Goal: Information Seeking & Learning: Understand process/instructions

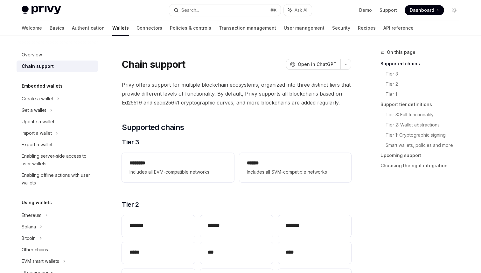
scroll to position [142, 0]
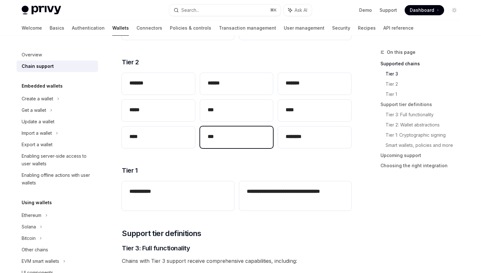
click at [220, 140] on h2 "***" at bounding box center [237, 137] width 58 height 8
type textarea "*"
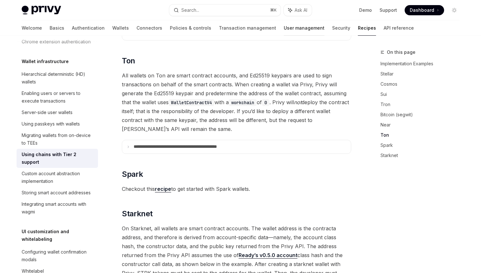
scroll to position [648, 0]
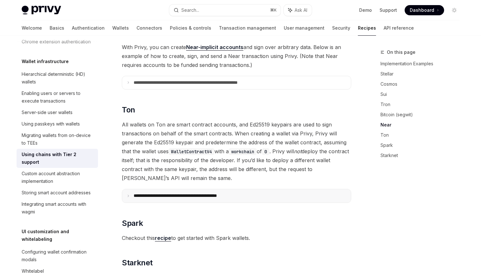
click at [173, 190] on summary "**********" at bounding box center [236, 195] width 229 height 13
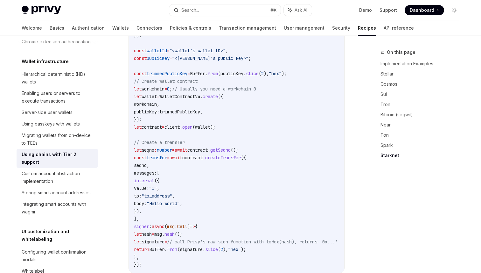
scroll to position [881, 0]
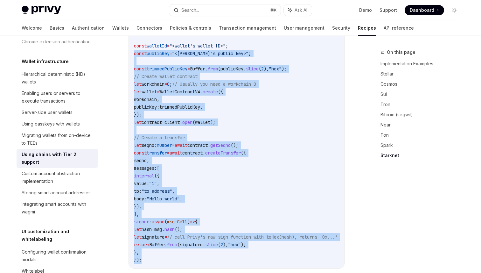
drag, startPoint x: 143, startPoint y: 251, endPoint x: 133, endPoint y: 46, distance: 205.5
click at [133, 46] on div "import { Cell , TonClient , WalletContractV4 , internal } from "@ton/ton" ; imp…" at bounding box center [236, 122] width 215 height 292
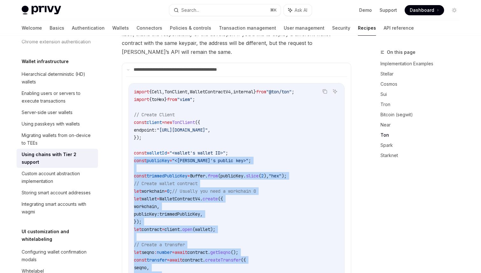
scroll to position [774, 0]
click at [324, 90] on icon "Copy the contents from the code block" at bounding box center [325, 91] width 3 height 3
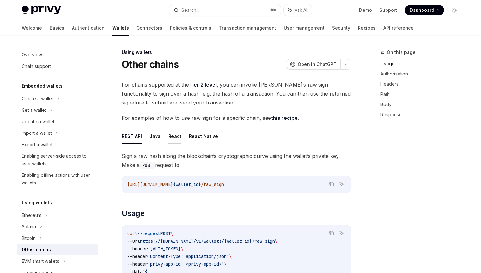
click at [172, 138] on button "React" at bounding box center [174, 136] width 13 height 15
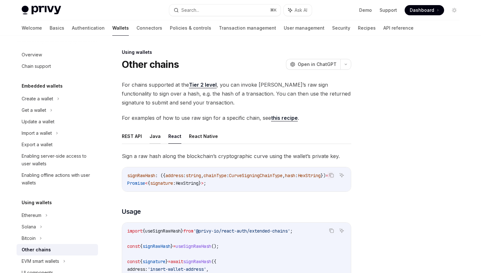
click at [152, 137] on button "Java" at bounding box center [155, 136] width 11 height 15
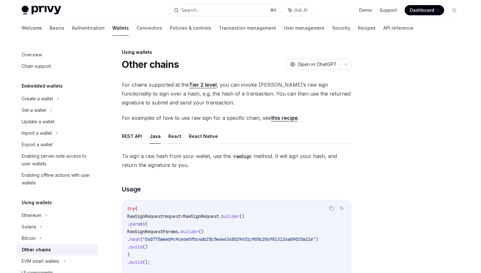
click at [173, 138] on button "React" at bounding box center [174, 136] width 13 height 15
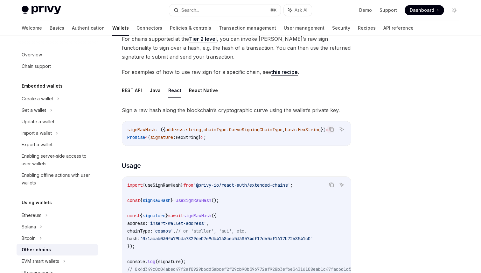
scroll to position [39, 0]
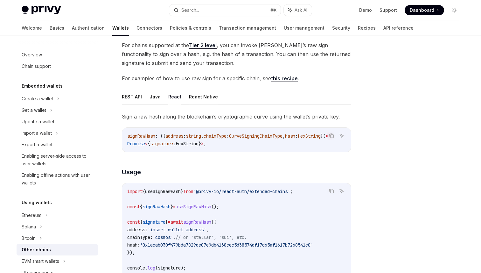
click at [194, 93] on button "React Native" at bounding box center [203, 96] width 29 height 15
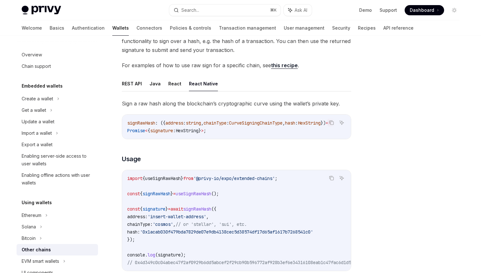
scroll to position [57, 0]
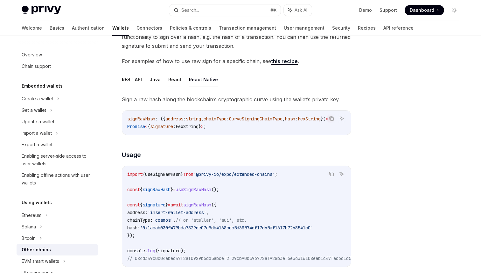
click at [173, 78] on button "React" at bounding box center [174, 79] width 13 height 15
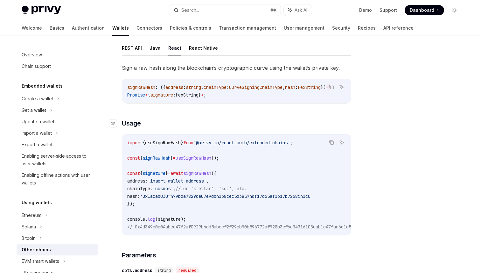
scroll to position [94, 0]
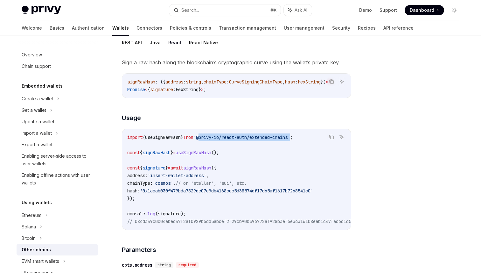
drag, startPoint x: 207, startPoint y: 140, endPoint x: 304, endPoint y: 139, distance: 96.4
click at [290, 139] on span "'@privy-io/react-auth/extended-chains'" at bounding box center [242, 137] width 97 height 6
copy span "@privy-io/react-auth/extended-chains"
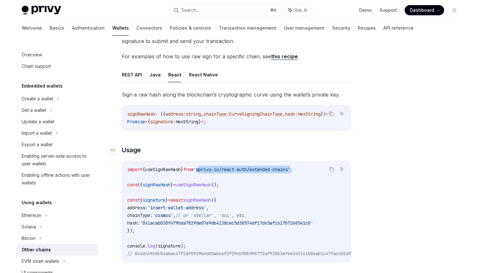
scroll to position [50, 0]
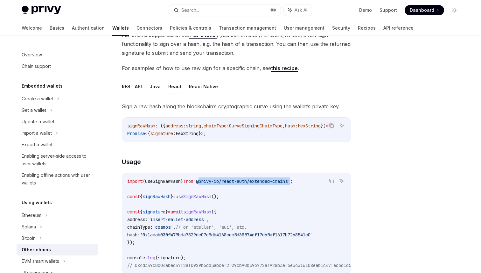
click at [205, 87] on button "React Native" at bounding box center [203, 86] width 29 height 15
click at [130, 90] on button "REST API" at bounding box center [132, 86] width 20 height 15
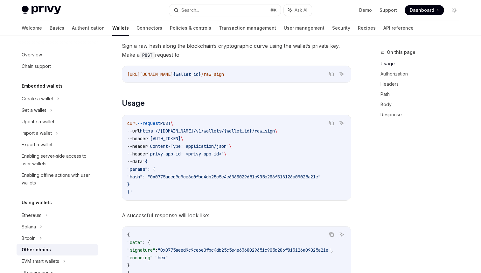
scroll to position [88, 0]
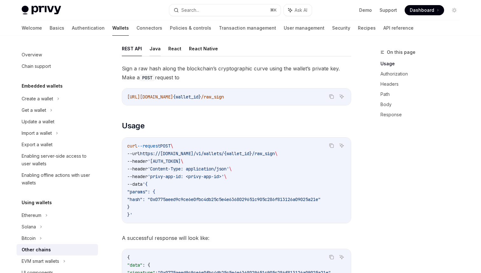
click at [157, 49] on button "Java" at bounding box center [155, 48] width 11 height 15
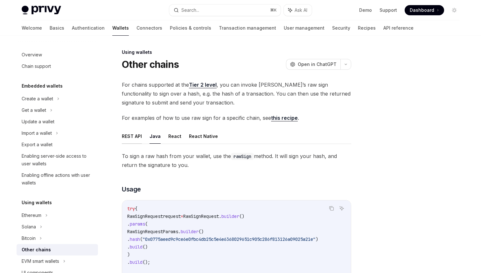
click at [123, 133] on button "REST API" at bounding box center [132, 136] width 20 height 15
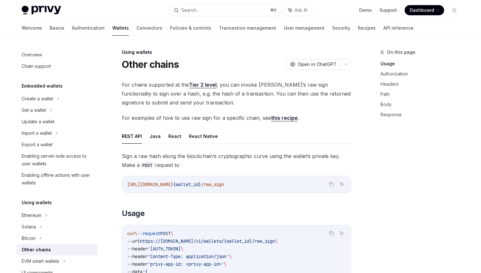
click at [284, 118] on link "this recipe" at bounding box center [284, 118] width 27 height 7
click at [174, 130] on button "React" at bounding box center [174, 136] width 13 height 15
type textarea "*"
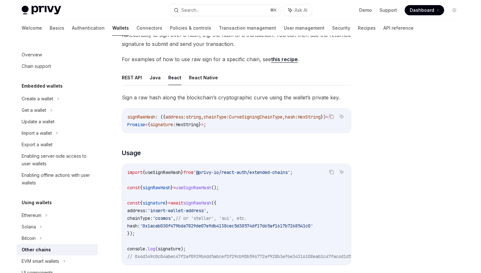
scroll to position [60, 0]
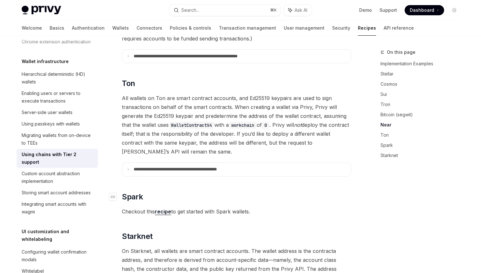
scroll to position [755, 0]
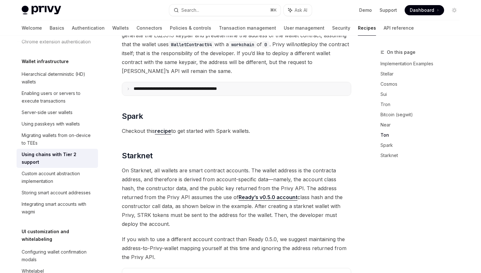
click at [147, 83] on summary "**********" at bounding box center [236, 88] width 229 height 13
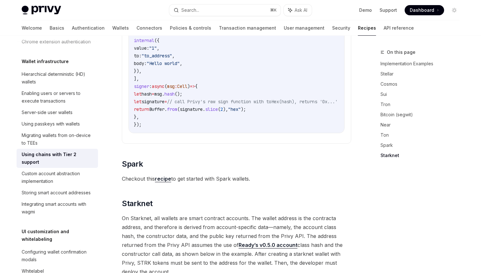
scroll to position [1018, 0]
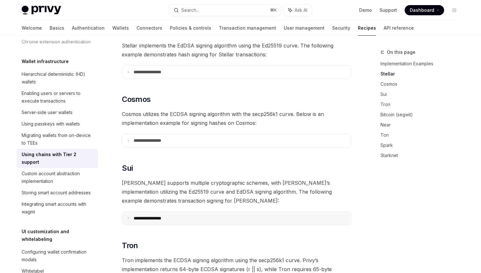
click at [266, 212] on summary "**********" at bounding box center [236, 218] width 229 height 13
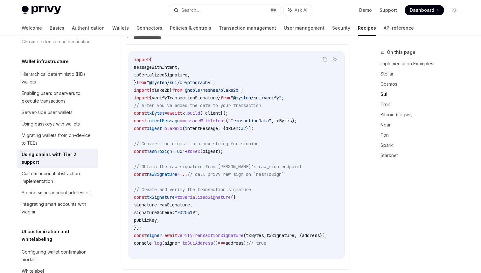
scroll to position [391, 0]
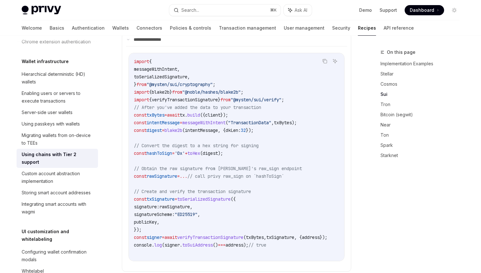
click at [249, 173] on span "// call privy raw_sign on `hashToSign`" at bounding box center [235, 176] width 97 height 6
copy span "raw_sign"
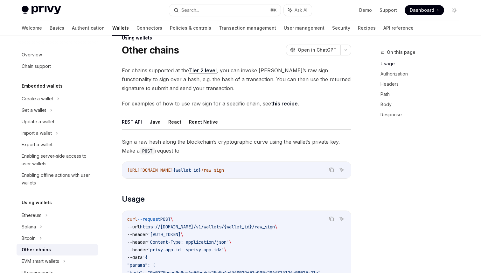
scroll to position [11, 0]
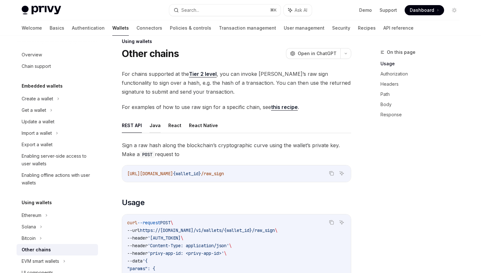
click at [154, 127] on button "Java" at bounding box center [155, 125] width 11 height 15
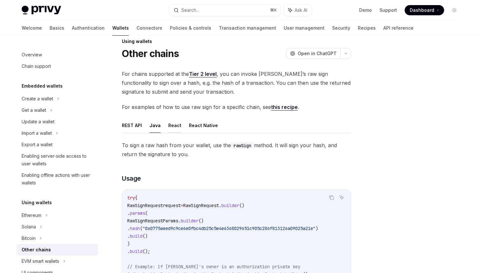
click at [178, 124] on button "React" at bounding box center [174, 125] width 13 height 15
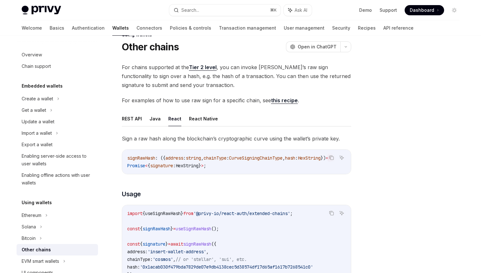
scroll to position [18, 0]
click at [136, 118] on button "REST API" at bounding box center [132, 118] width 20 height 15
type textarea "*"
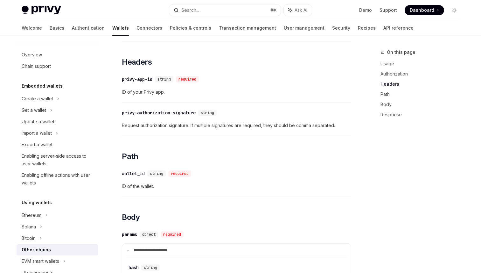
scroll to position [391, 0]
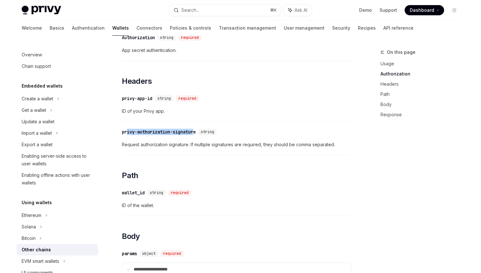
drag, startPoint x: 198, startPoint y: 137, endPoint x: 127, endPoint y: 137, distance: 71.3
click at [127, 135] on div "privy-authorization-signature" at bounding box center [159, 132] width 74 height 6
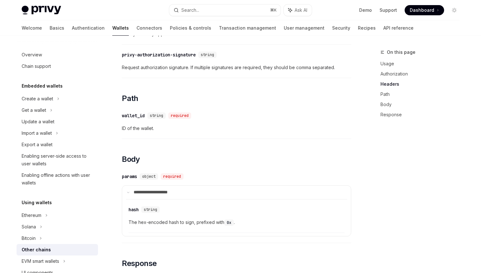
scroll to position [482, 0]
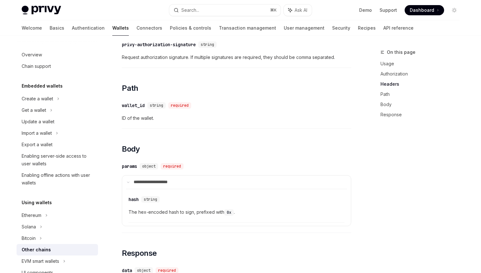
click at [127, 137] on div "Sign a raw hash along the blockchain’s cryptographic curve using the wallet’s p…" at bounding box center [236, 78] width 229 height 810
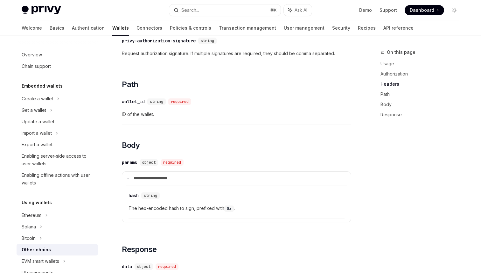
click at [138, 44] on div "privy-authorization-signature" at bounding box center [159, 41] width 74 height 6
click at [140, 44] on div "privy-authorization-signature" at bounding box center [159, 41] width 74 height 6
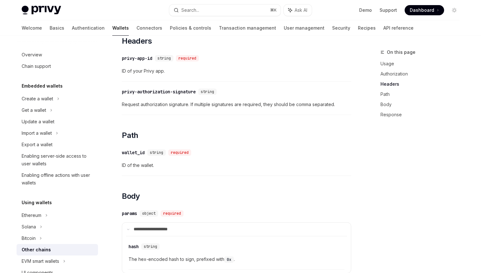
scroll to position [429, 0]
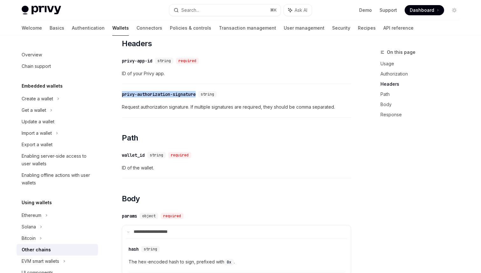
drag, startPoint x: 203, startPoint y: 102, endPoint x: 114, endPoint y: 102, distance: 89.1
click at [114, 102] on div "Using wallets Other chains OpenAI Open in ChatGPT OpenAI Open in ChatGPT For ch…" at bounding box center [176, 123] width 351 height 1008
copy div "privy-authorization-signature"
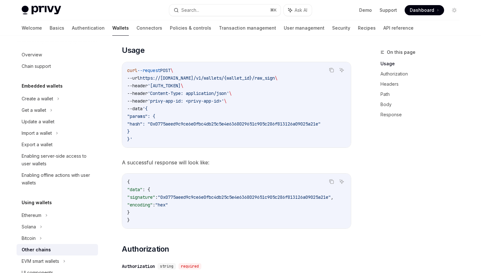
scroll to position [161, 0]
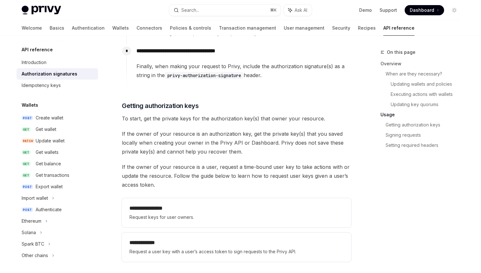
scroll to position [739, 0]
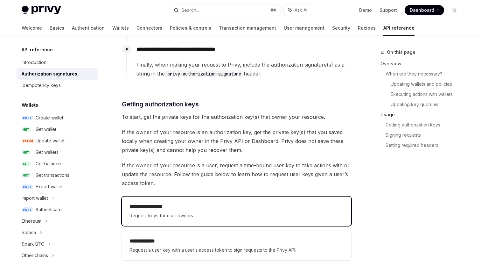
click at [188, 203] on h2 "**********" at bounding box center [237, 207] width 214 height 8
type textarea "*"
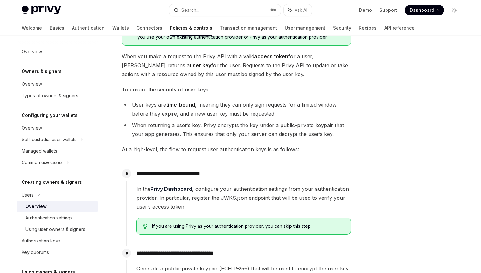
scroll to position [74, 0]
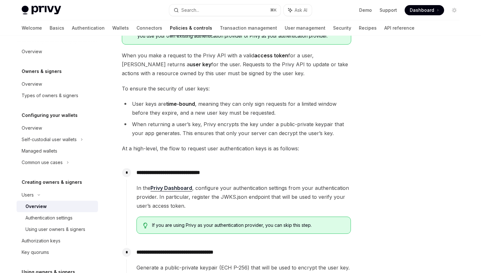
click at [180, 189] on link "Privy Dashboard" at bounding box center [172, 188] width 42 height 7
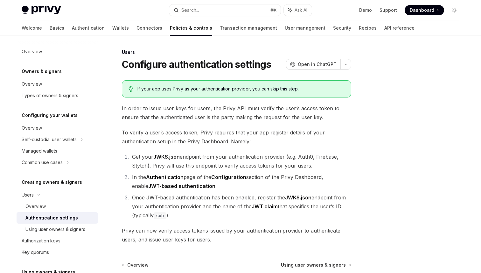
scroll to position [66, 0]
